Goal: Browse casually

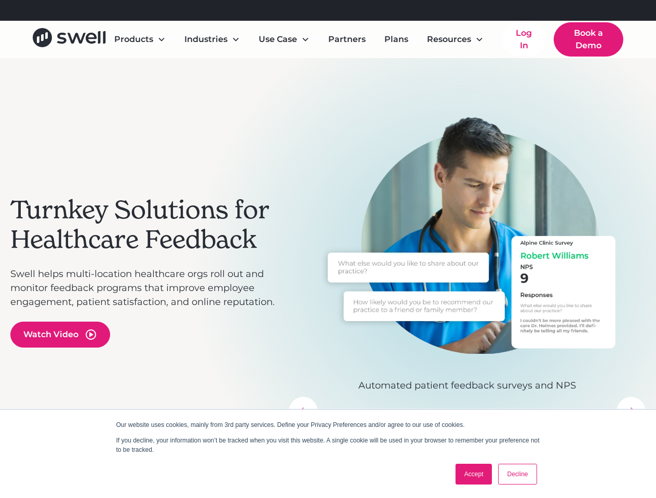
click at [421, 10] on icon at bounding box center [417, 10] width 7 height 7
click at [140, 58] on div "Turnkey Solutions for Healthcare Feedback Swell helps multi-location healthcare…" at bounding box center [327, 271] width 635 height 426
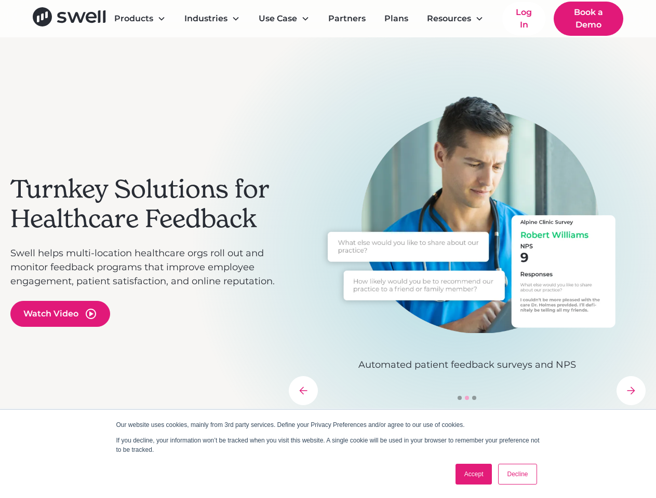
click at [212, 39] on div "Turnkey Solutions for Healthcare Feedback Swell helps multi-location healthcare…" at bounding box center [327, 250] width 635 height 426
click at [284, 39] on div "Turnkey Solutions for Healthcare Feedback Swell helps multi-location healthcare…" at bounding box center [327, 250] width 635 height 426
click at [455, 39] on div "Turnkey Solutions for Healthcare Feedback Swell helps multi-location healthcare…" at bounding box center [327, 250] width 635 height 426
click at [60, 335] on div "Turnkey Solutions for Healthcare Feedback Swell helps multi-location healthcare…" at bounding box center [144, 250] width 268 height 310
click at [467, 271] on img "2 of 3" at bounding box center [467, 214] width 357 height 238
